Goal: Complete application form: Complete application form

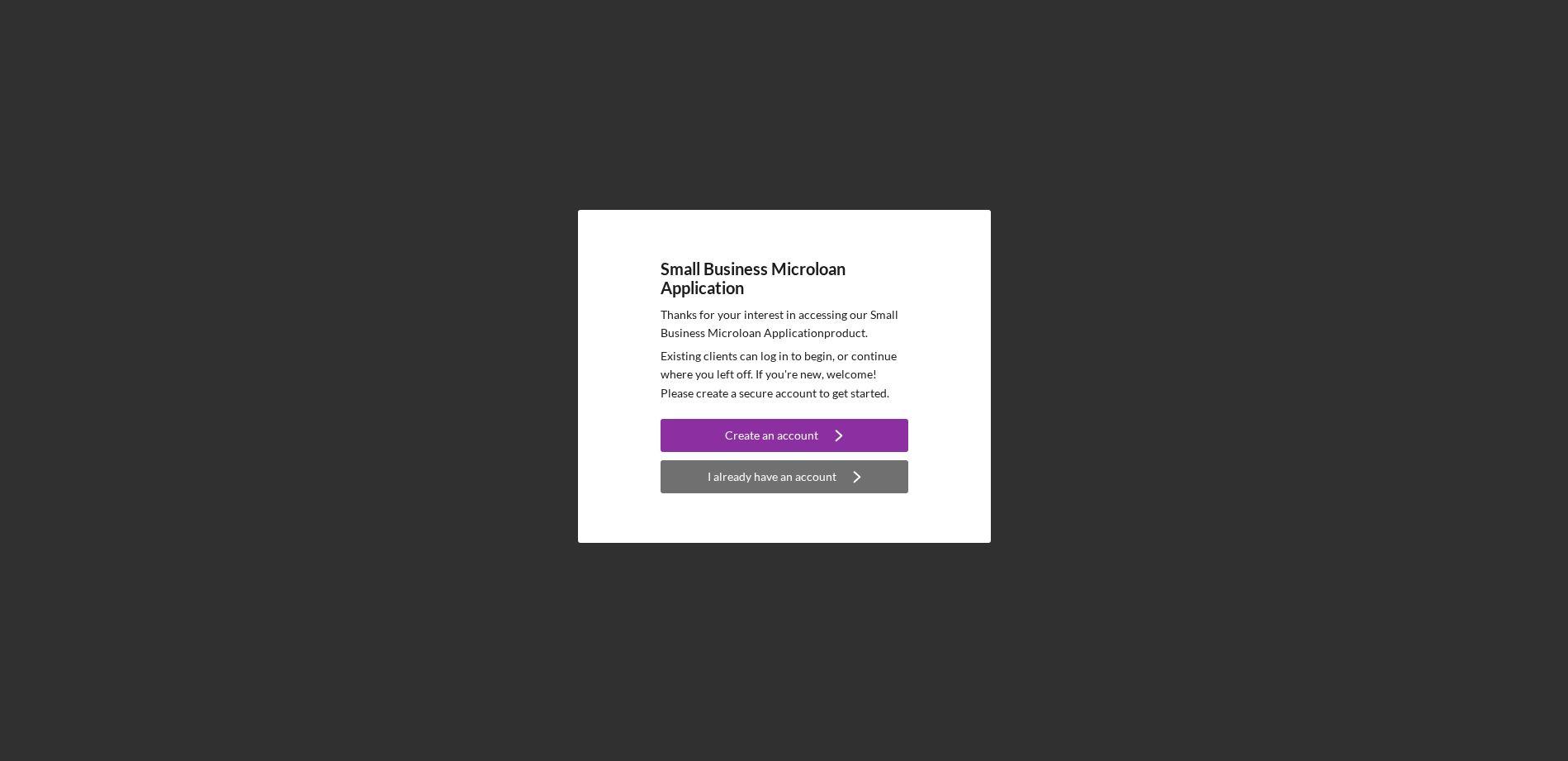
click at [789, 475] on div "I already have an account" at bounding box center [772, 477] width 129 height 33
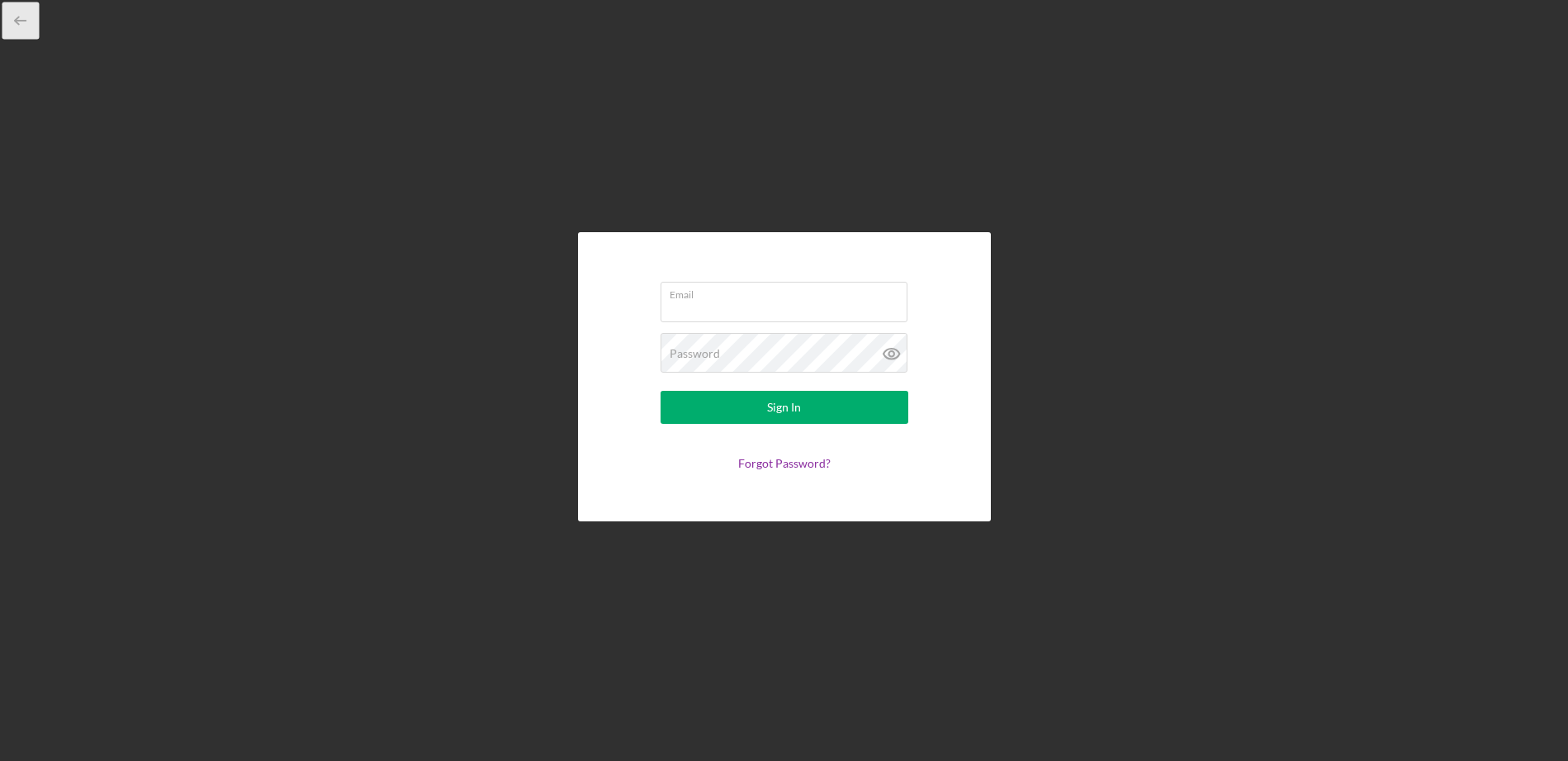
click at [22, 19] on icon "button" at bounding box center [21, 21] width 37 height 37
